Goal: Task Accomplishment & Management: Manage account settings

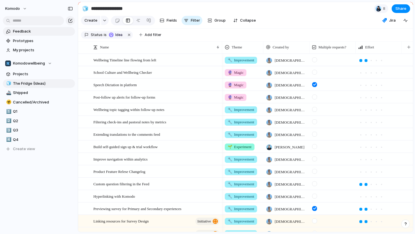
click at [31, 33] on span "Feedback" at bounding box center [43, 32] width 60 height 6
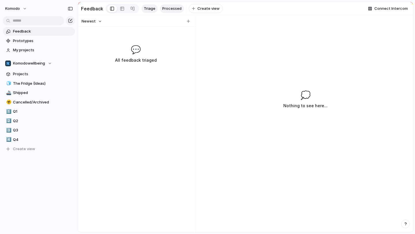
click at [164, 11] on span "Processed" at bounding box center [171, 9] width 19 height 6
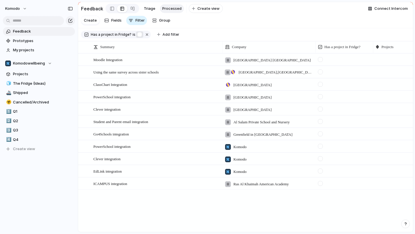
click at [137, 37] on button "button" at bounding box center [139, 34] width 7 height 6
click at [31, 84] on span "The Fridge (Ideas)" at bounding box center [43, 84] width 60 height 6
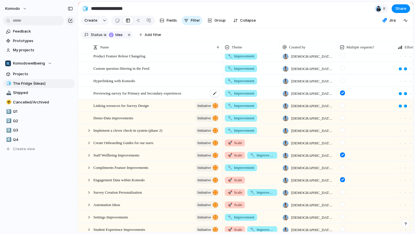
scroll to position [116, 0]
click at [89, 144] on div at bounding box center [88, 142] width 5 height 5
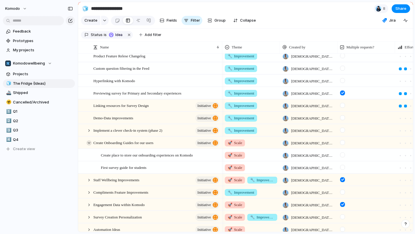
click at [89, 144] on div at bounding box center [88, 142] width 5 height 5
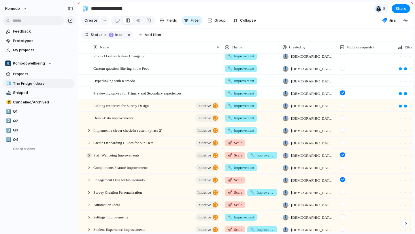
click at [90, 156] on div at bounding box center [88, 155] width 5 height 5
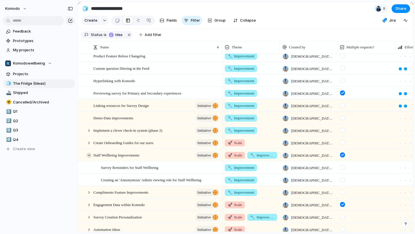
click at [90, 156] on div at bounding box center [88, 155] width 5 height 5
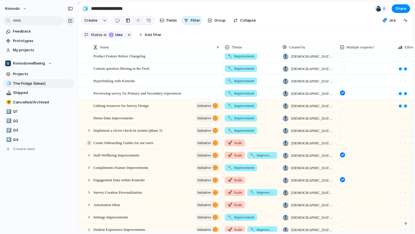
click at [90, 144] on div at bounding box center [88, 142] width 5 height 5
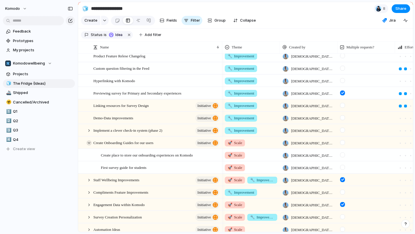
click at [90, 144] on div at bounding box center [88, 142] width 5 height 5
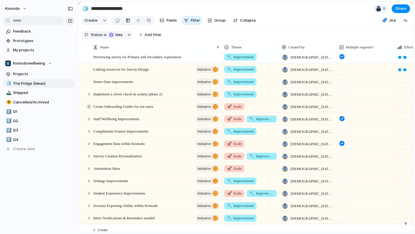
scroll to position [153, 0]
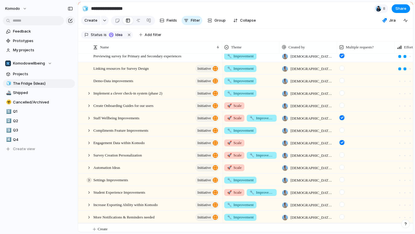
click at [90, 181] on div at bounding box center [88, 180] width 5 height 5
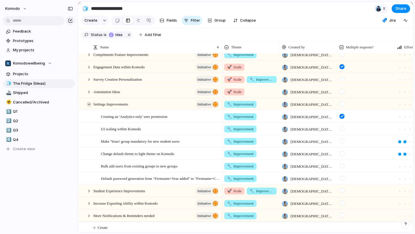
scroll to position [231, 0]
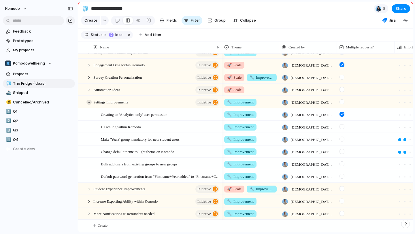
click at [90, 103] on div at bounding box center [88, 102] width 5 height 5
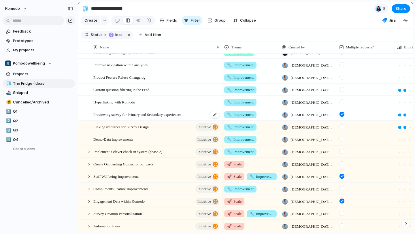
scroll to position [156, 0]
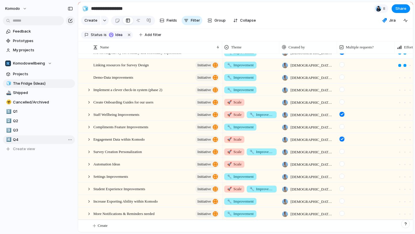
click at [30, 137] on span "Q4" at bounding box center [43, 140] width 60 height 6
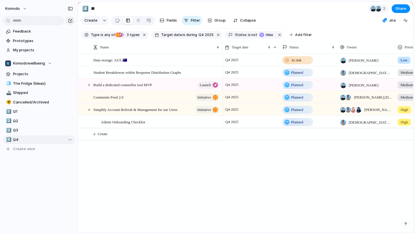
type input "**"
click at [139, 120] on span "Admin Onboarding Checklist" at bounding box center [123, 121] width 44 height 7
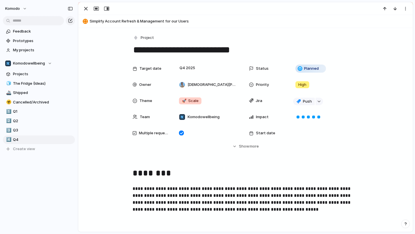
drag, startPoint x: 209, startPoint y: 51, endPoint x: 161, endPoint y: 51, distance: 47.3
click at [161, 51] on textarea "**********" at bounding box center [246, 50] width 226 height 12
click at [202, 50] on textarea "**********" at bounding box center [246, 50] width 226 height 12
type textarea "**********"
click at [107, 107] on div "Target date Q4 2025 Status Planned Owner [DEMOGRAPHIC_DATA][PERSON_NAME] Priori…" at bounding box center [245, 106] width 320 height 86
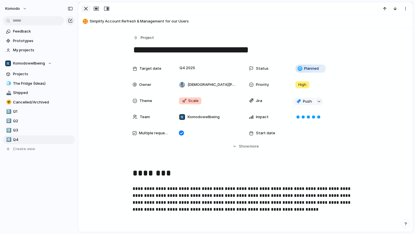
click at [86, 7] on div "button" at bounding box center [85, 8] width 7 height 7
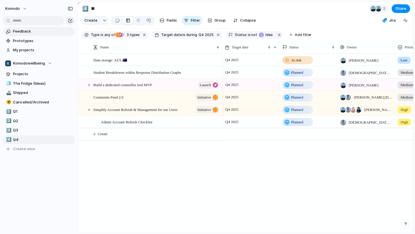
click at [39, 29] on span "Feedback" at bounding box center [43, 32] width 60 height 6
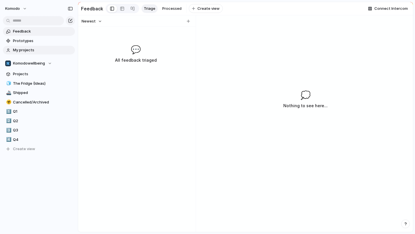
click at [39, 50] on span "My projects" at bounding box center [43, 50] width 60 height 6
